Goal: Task Accomplishment & Management: Manage account settings

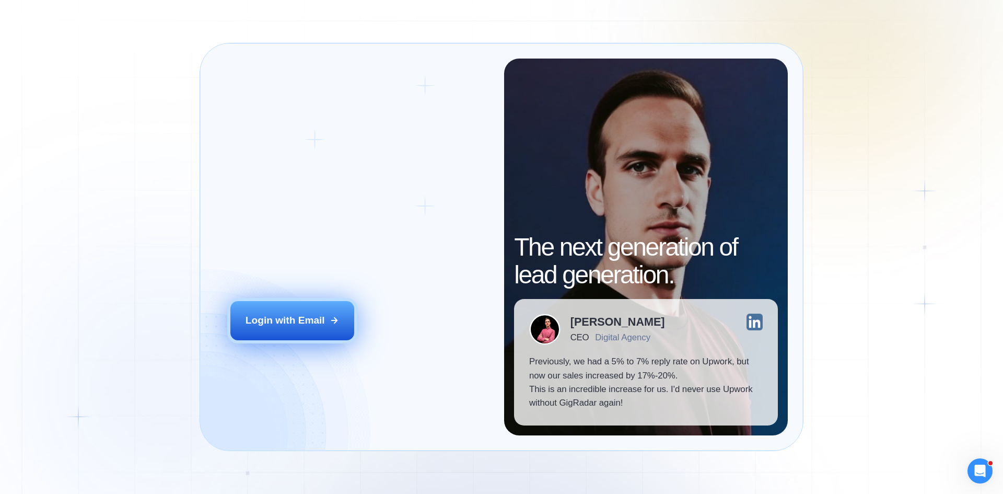
click at [280, 318] on div "Login with Email" at bounding box center [285, 321] width 79 height 14
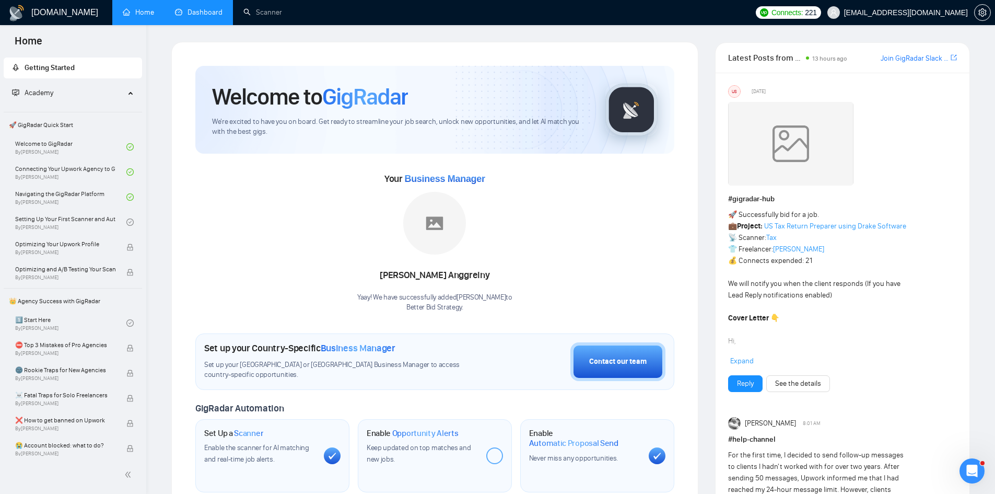
click at [199, 8] on link "Dashboard" at bounding box center [199, 12] width 48 height 9
